Goal: Task Accomplishment & Management: Complete application form

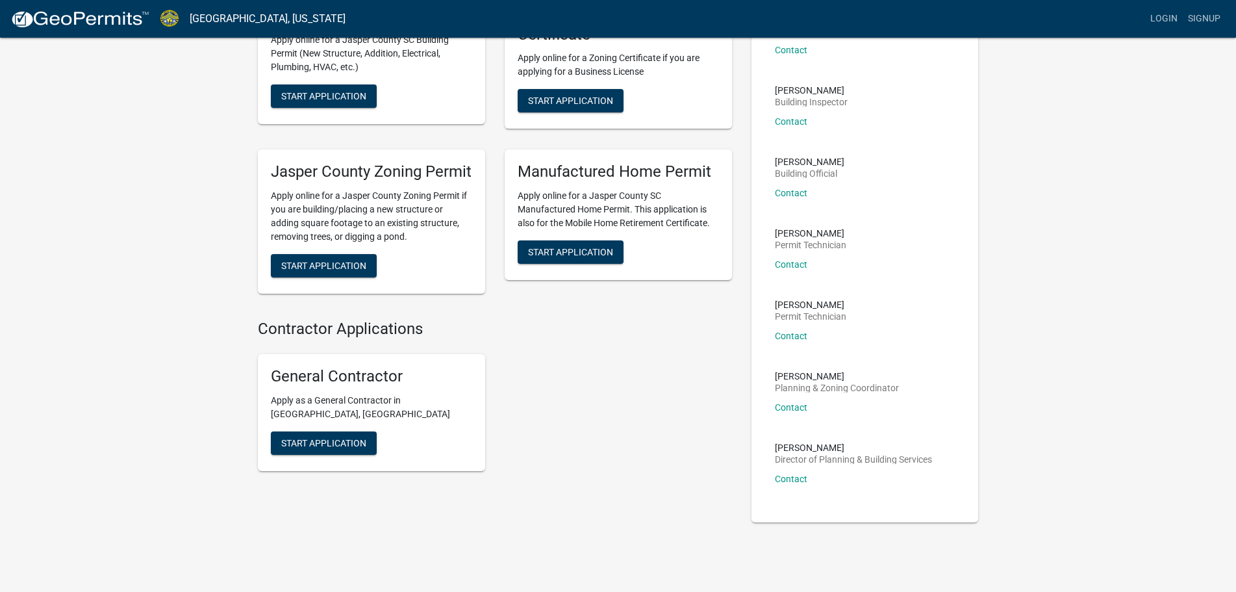
scroll to position [158, 0]
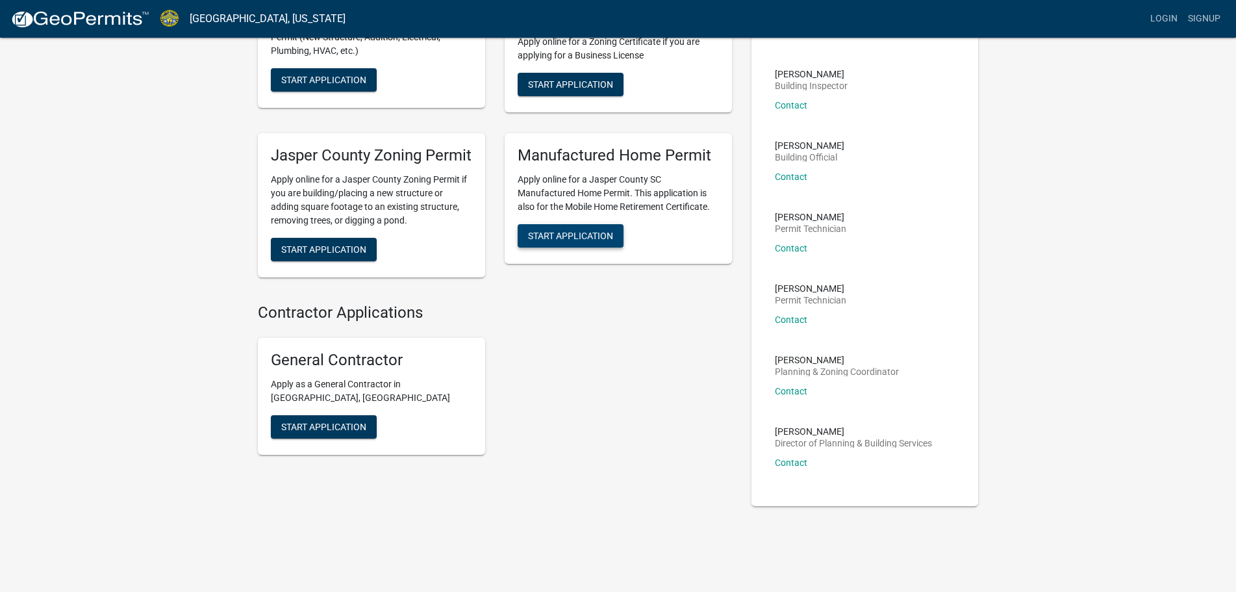
click at [579, 241] on span "Start Application" at bounding box center [570, 236] width 85 height 10
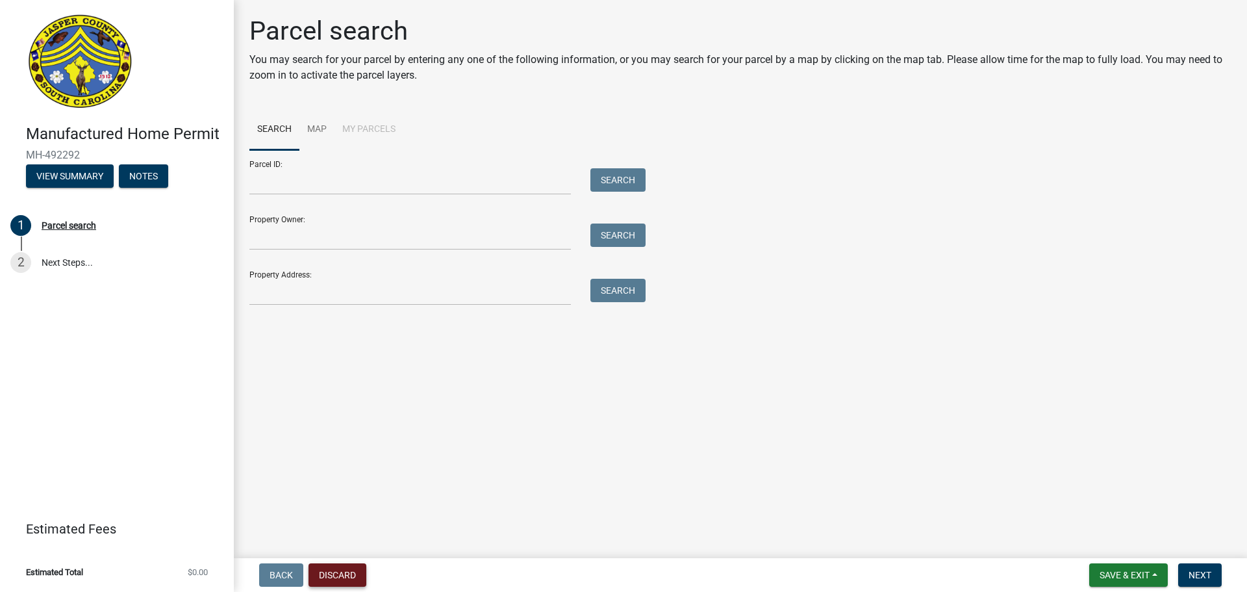
click at [342, 571] on button "Discard" at bounding box center [338, 574] width 58 height 23
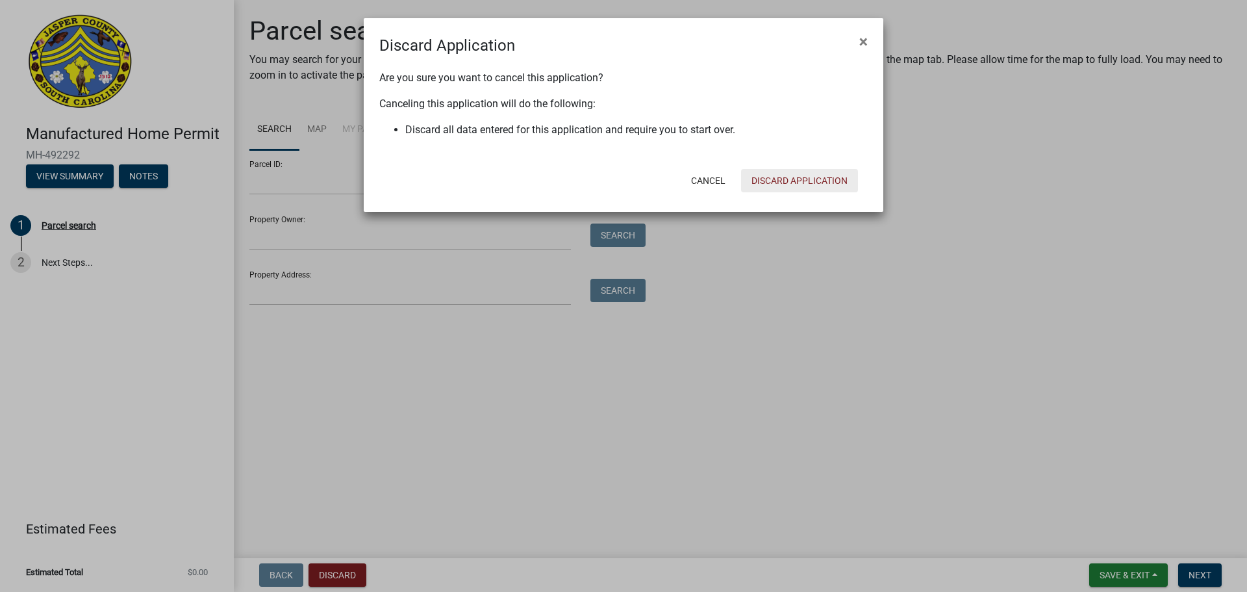
click at [784, 179] on button "Discard Application" at bounding box center [799, 180] width 117 height 23
